Goal: Check status: Check status

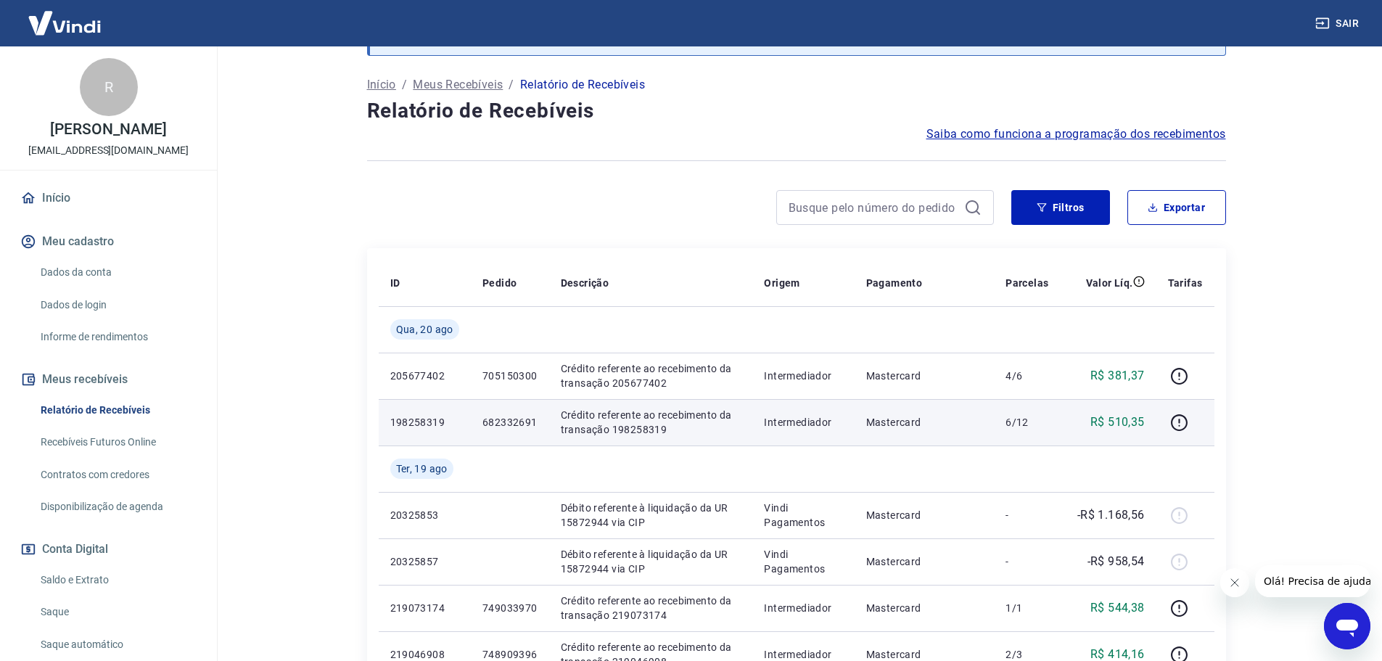
scroll to position [73, 0]
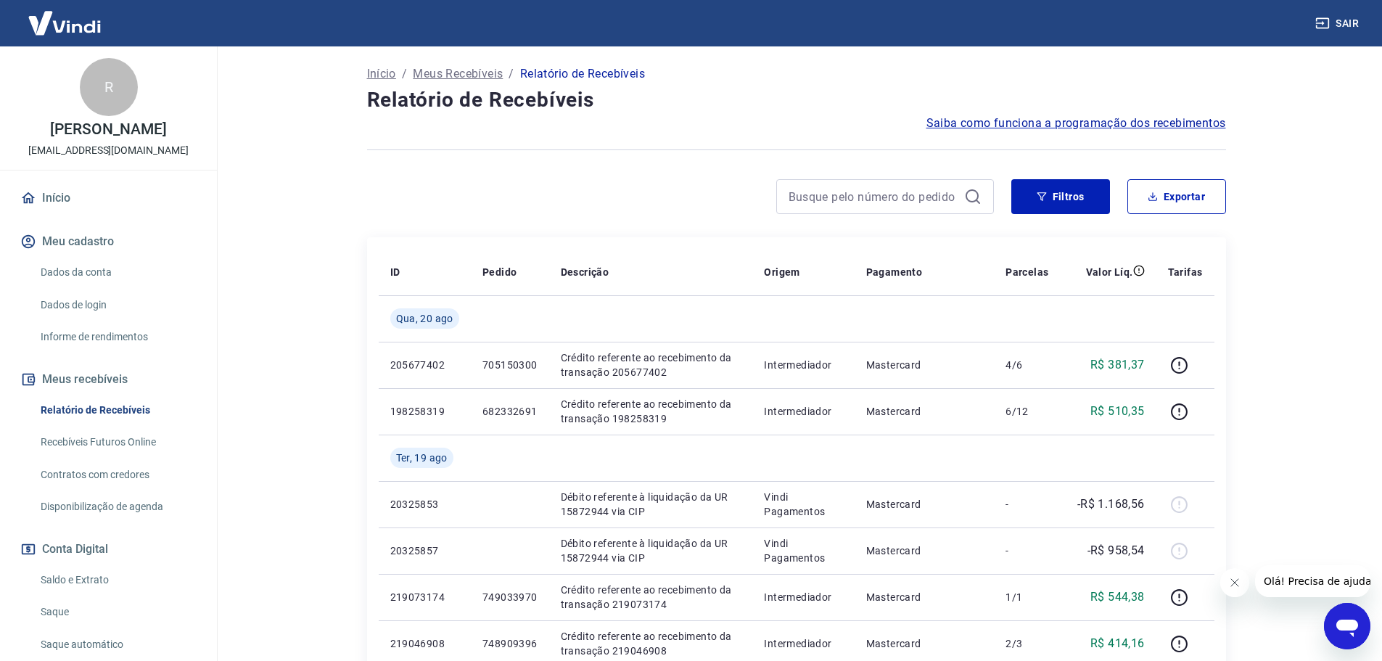
click at [1229, 578] on icon "Fechar mensagem da empresa" at bounding box center [1234, 583] width 12 height 12
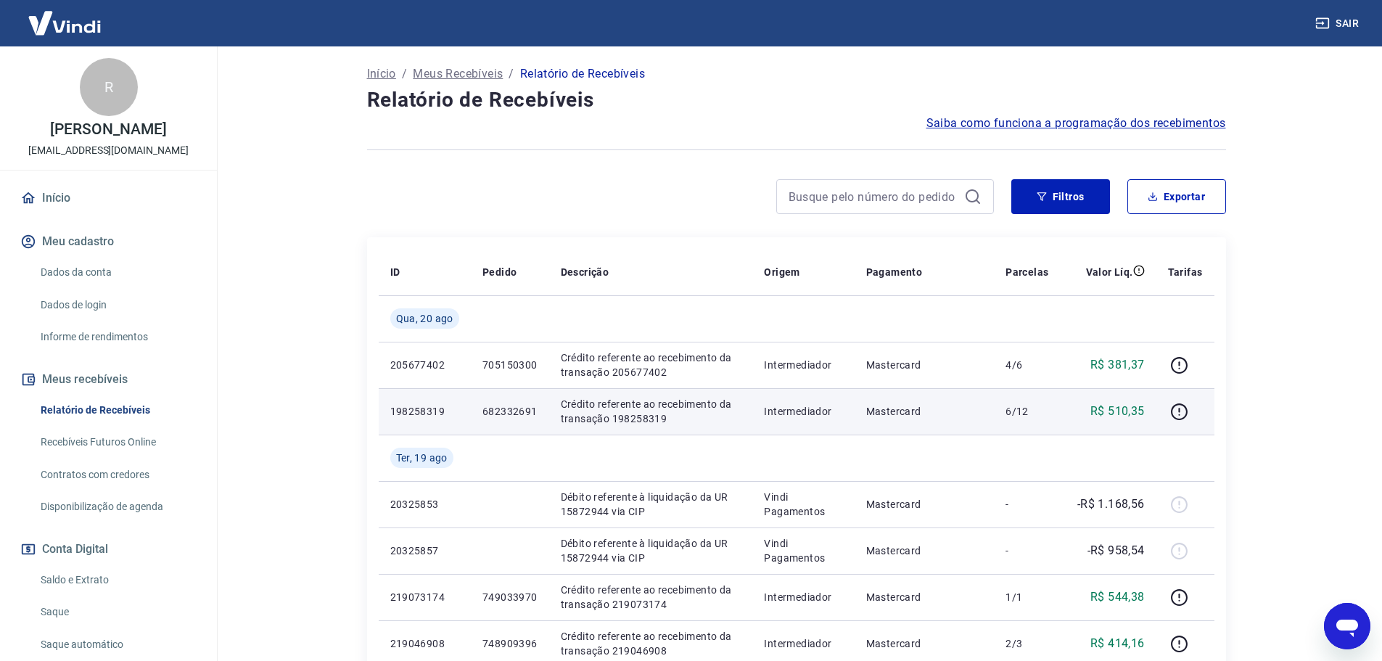
scroll to position [218, 0]
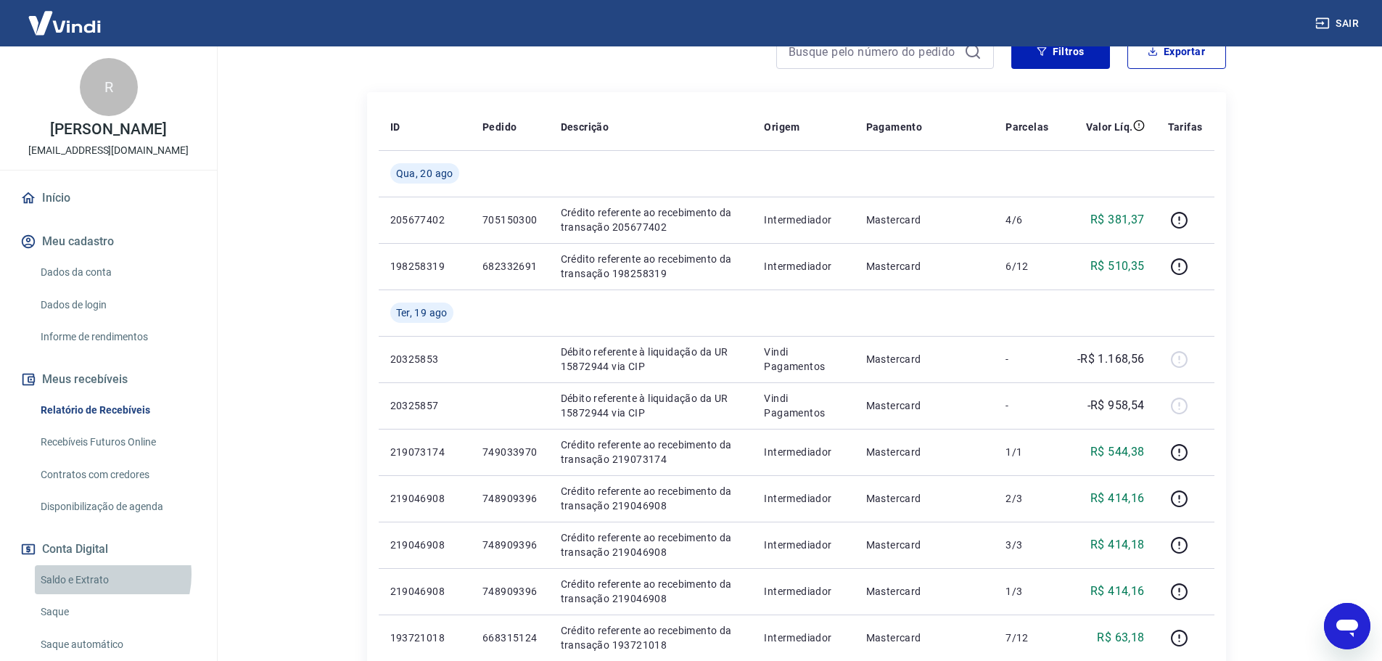
click at [99, 589] on link "Saldo e Extrato" at bounding box center [117, 580] width 165 height 30
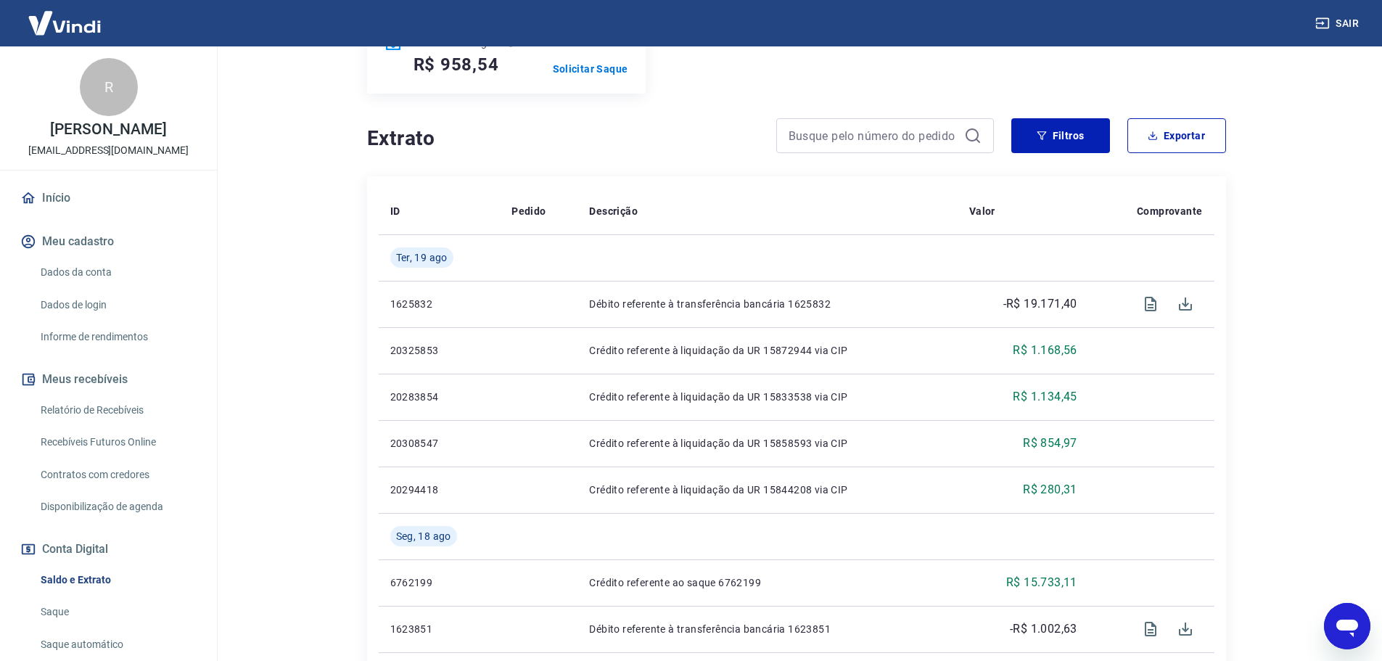
scroll to position [290, 0]
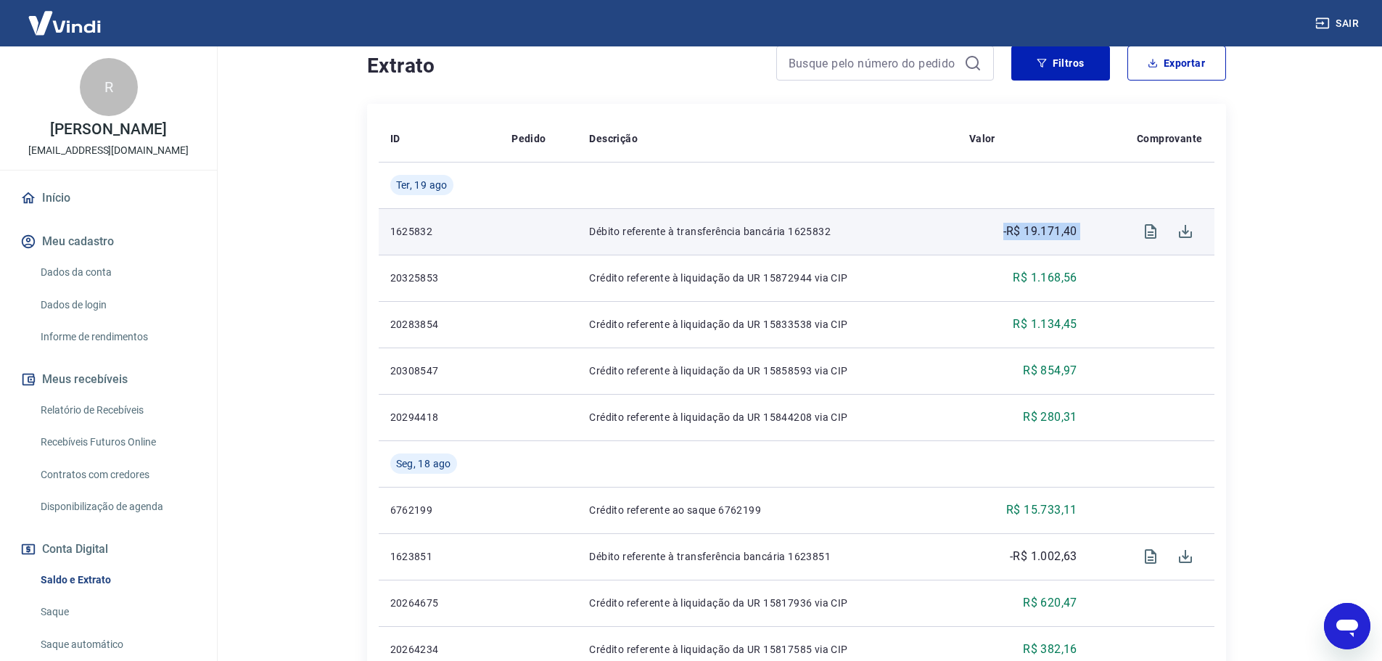
drag, startPoint x: 990, startPoint y: 234, endPoint x: 1096, endPoint y: 231, distance: 105.9
click at [1096, 231] on tr "1625832 Débito referente à transferência bancária 1625832 -R$ 19.171,40" at bounding box center [796, 231] width 835 height 46
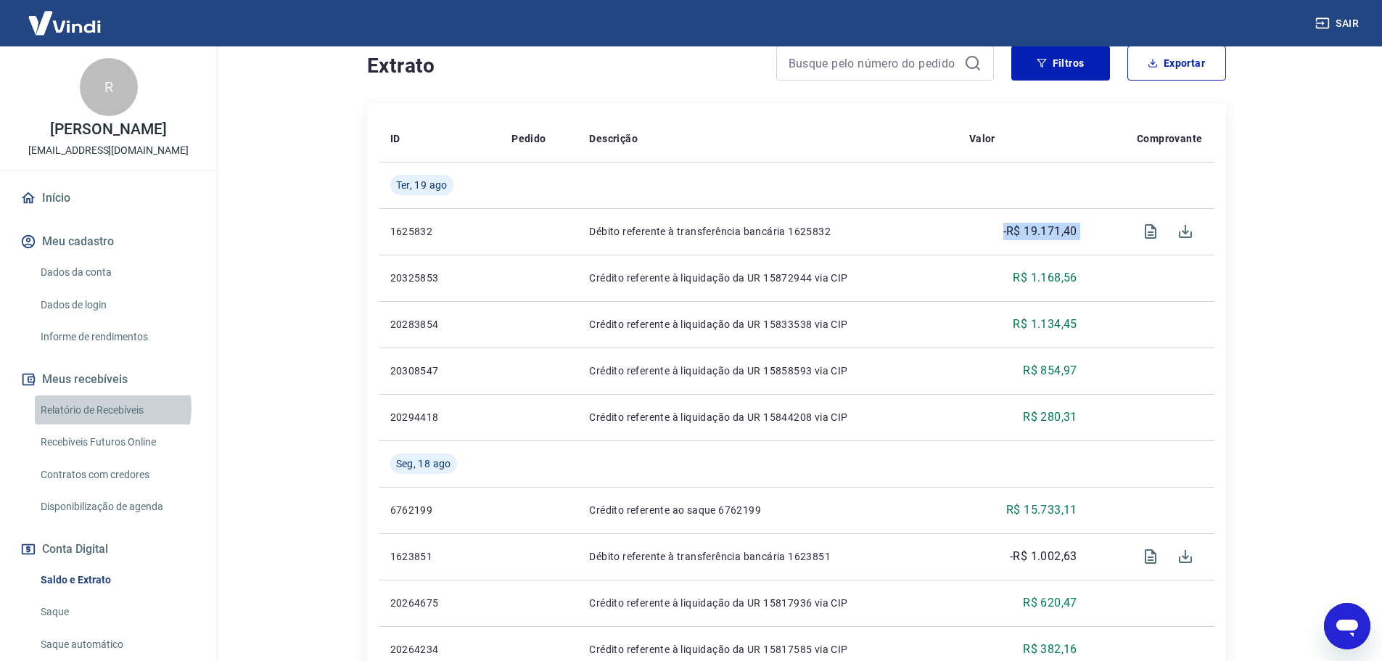
click at [109, 422] on link "Relatório de Recebíveis" at bounding box center [117, 410] width 165 height 30
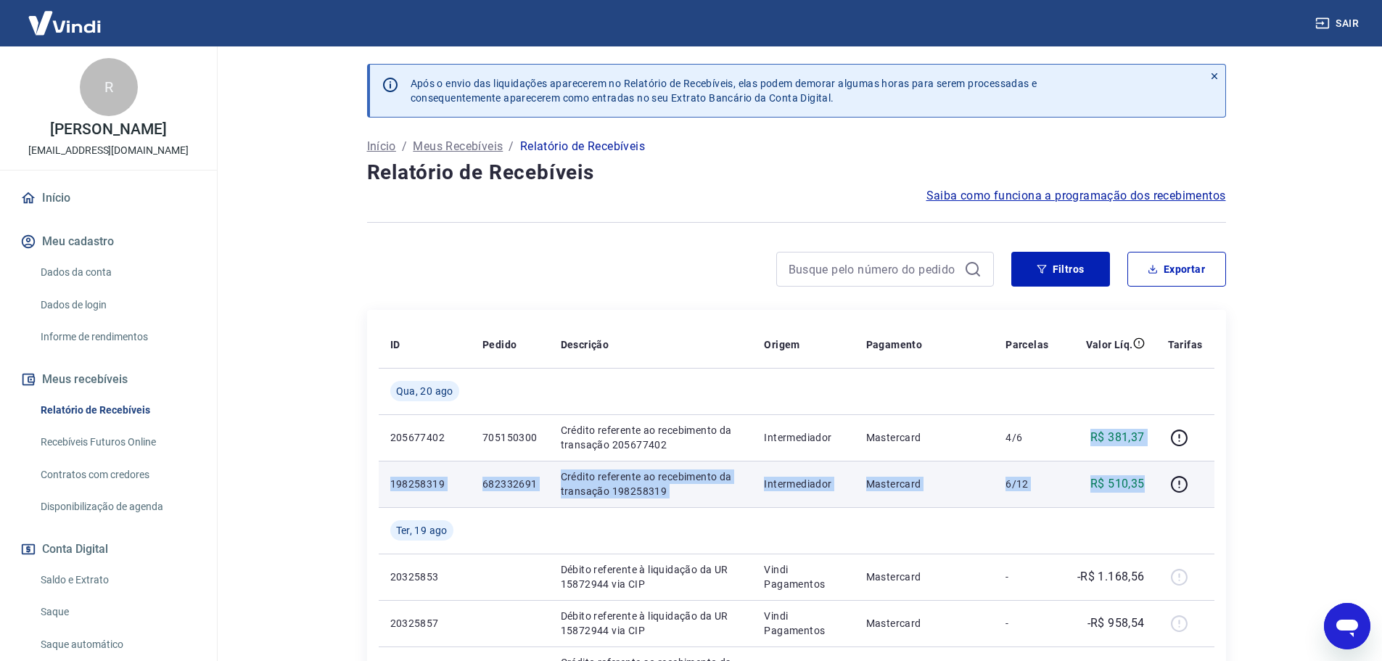
drag, startPoint x: 1081, startPoint y: 439, endPoint x: 1152, endPoint y: 476, distance: 79.5
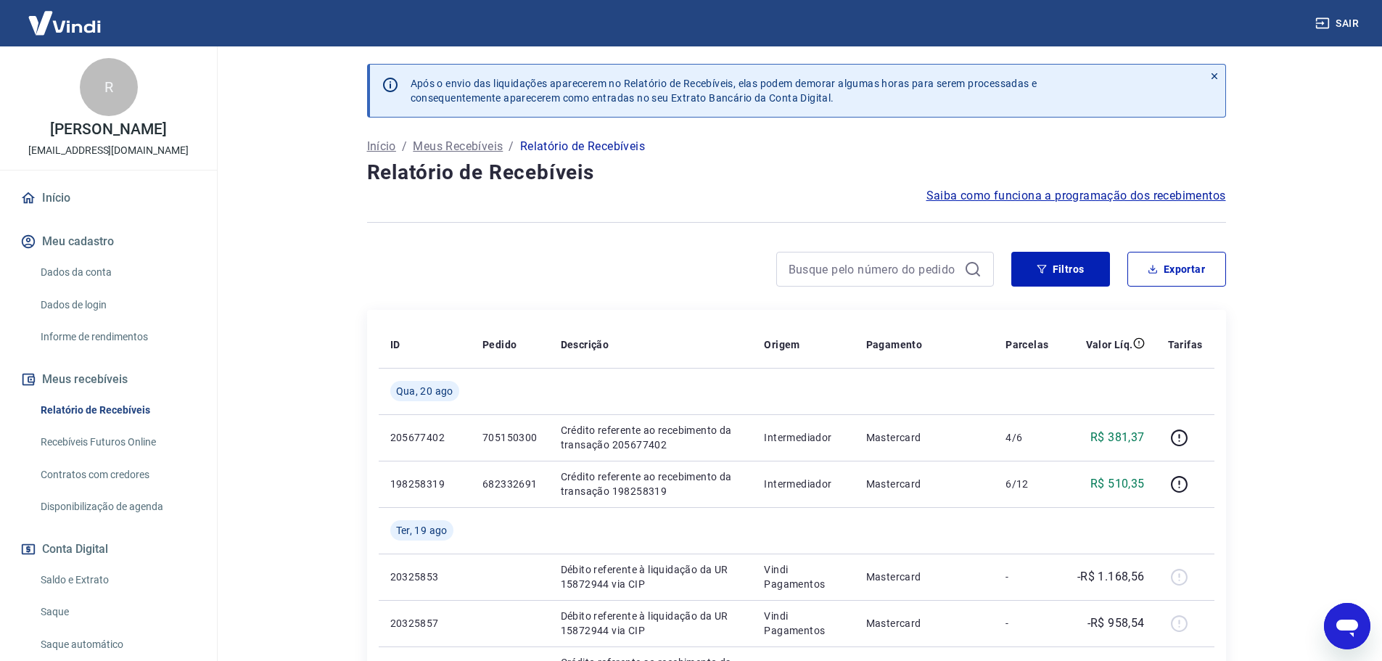
click at [1271, 389] on main "Após o envio das liquidações aparecerem no Relatório de Recebíveis, elas podem …" at bounding box center [795, 353] width 1171 height 614
click at [1213, 72] on icon at bounding box center [1214, 76] width 10 height 10
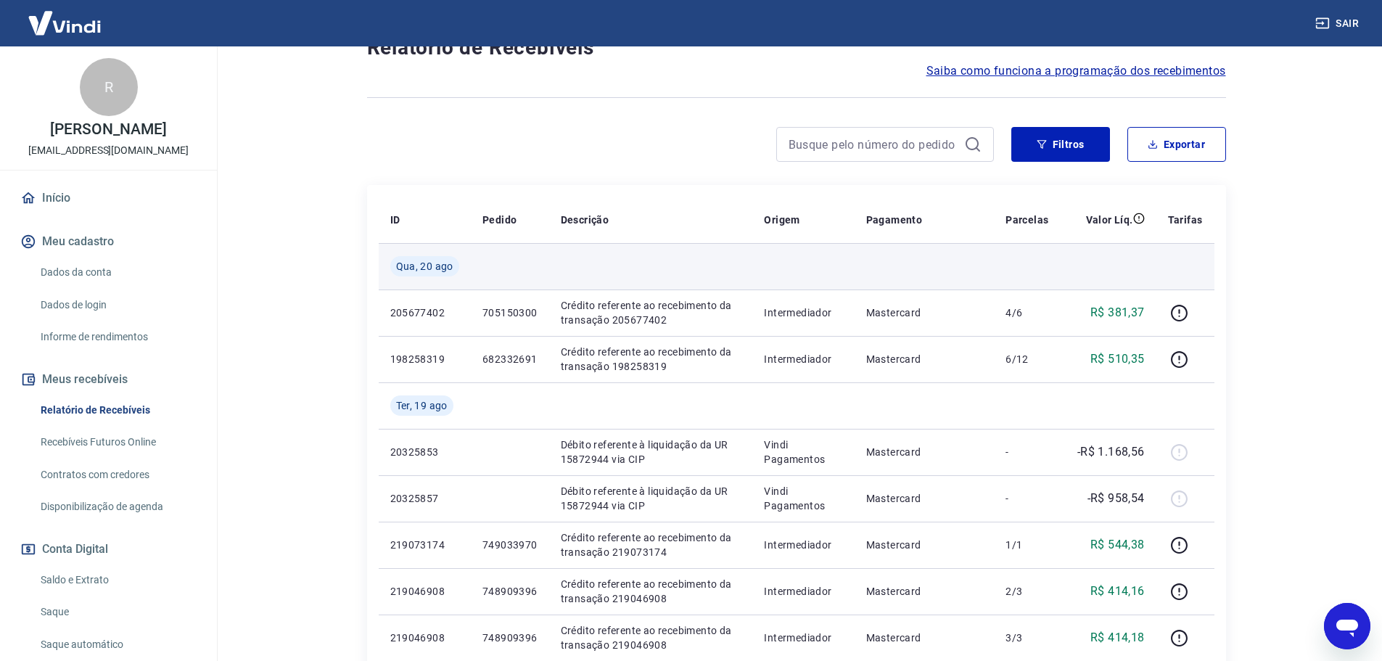
scroll to position [73, 0]
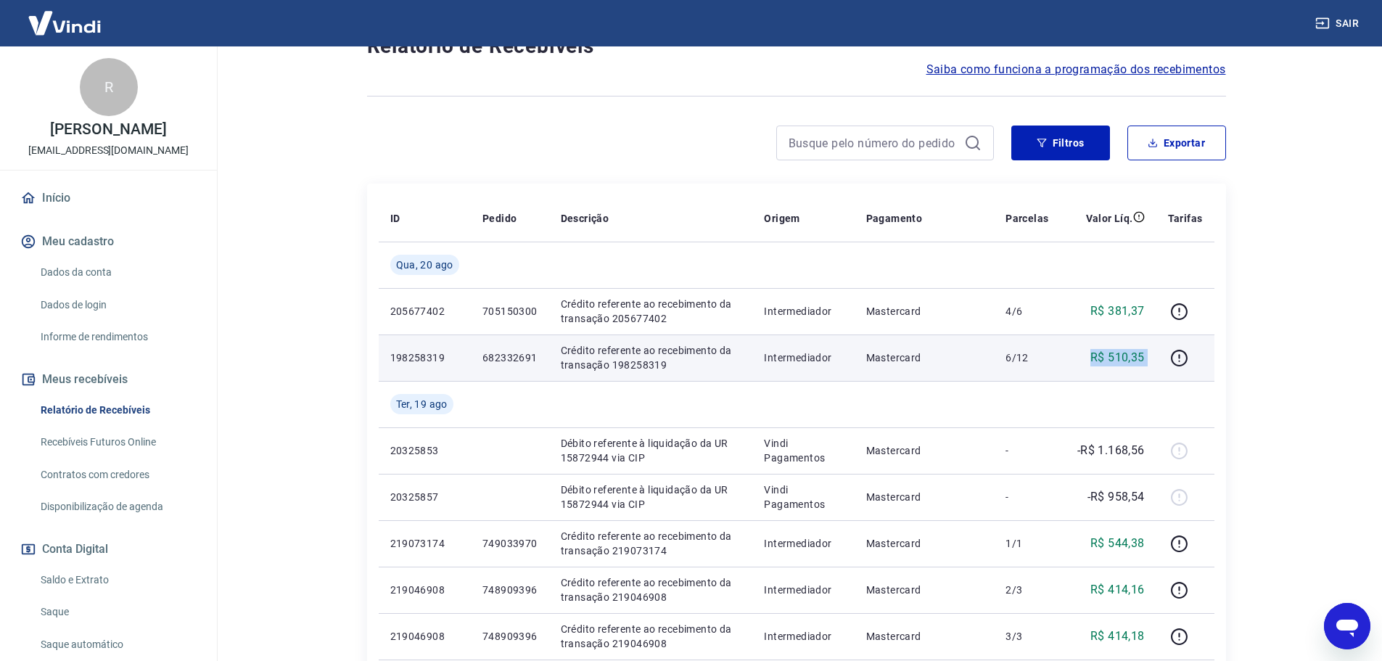
drag, startPoint x: 1158, startPoint y: 358, endPoint x: 1090, endPoint y: 354, distance: 68.3
click at [1090, 354] on tr "198258319 682332691 Crédito referente ao recebimento da transação 198258319 Int…" at bounding box center [796, 357] width 835 height 46
click at [1091, 353] on p "R$ 510,35" at bounding box center [1117, 357] width 54 height 17
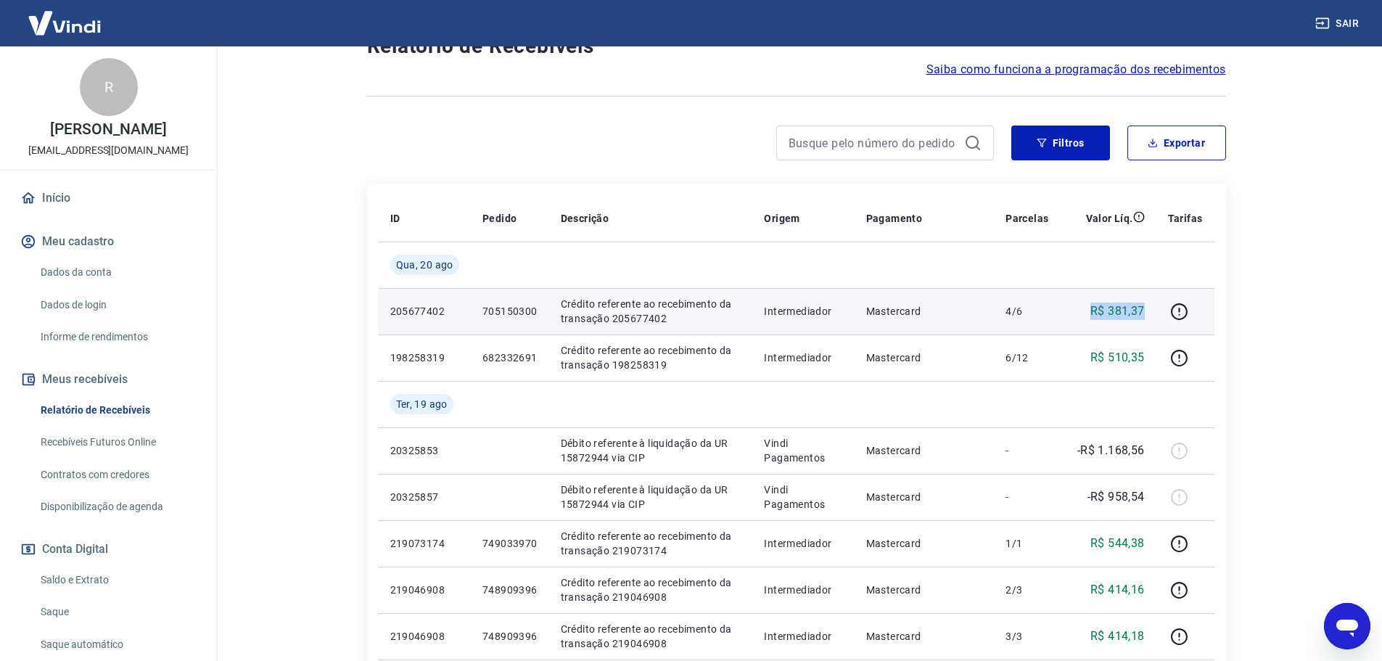
drag, startPoint x: 1087, startPoint y: 309, endPoint x: 1149, endPoint y: 304, distance: 61.9
click at [1149, 304] on td "R$ 381,37" at bounding box center [1108, 311] width 96 height 46
click at [1200, 304] on div at bounding box center [1185, 311] width 35 height 23
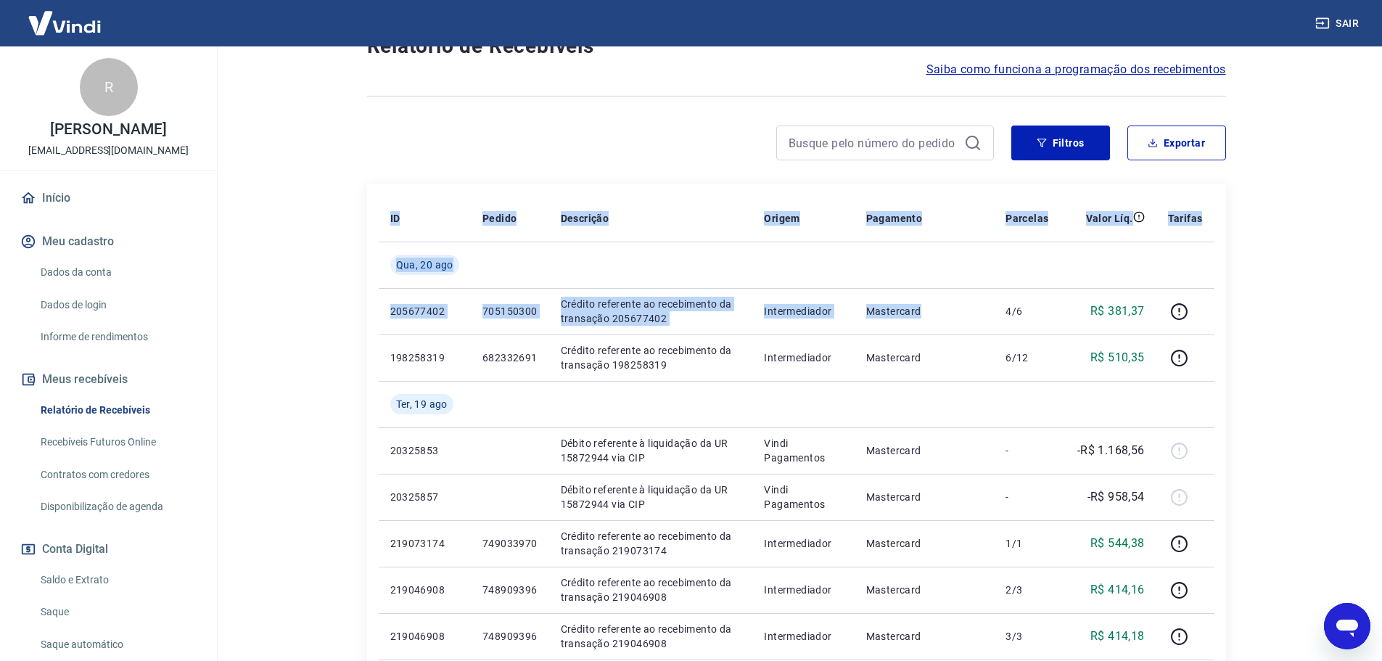
drag, startPoint x: 923, startPoint y: 306, endPoint x: 355, endPoint y: 321, distance: 568.8
click at [285, 309] on main "Início / Meus Recebíveis / Relatório de Recebíveis Relatório de Recebíveis Saib…" at bounding box center [795, 281] width 1171 height 614
